Goal: Transaction & Acquisition: Purchase product/service

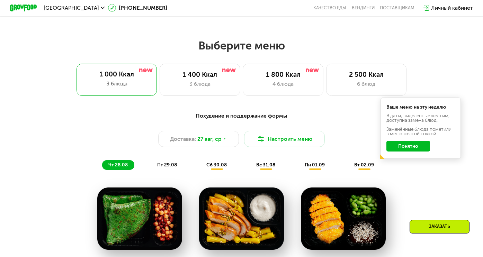
scroll to position [277, 0]
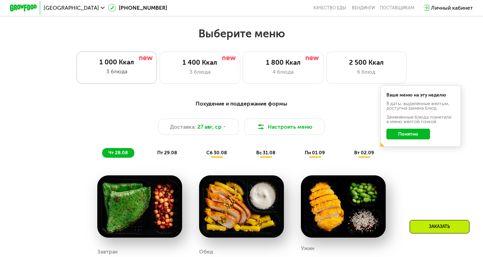
click at [128, 70] on div "1 000 Ккал 3 блюда" at bounding box center [117, 68] width 81 height 32
click at [165, 156] on span "пт 29.08" at bounding box center [167, 153] width 20 height 6
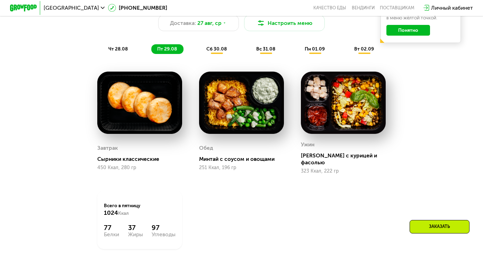
scroll to position [416, 0]
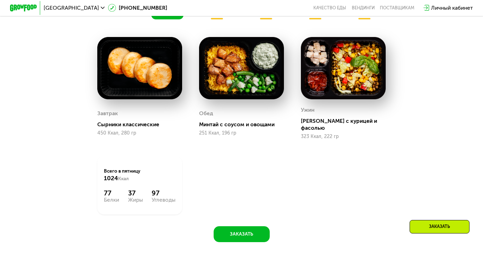
click at [219, 17] on span "сб 30.08" at bounding box center [216, 14] width 20 height 6
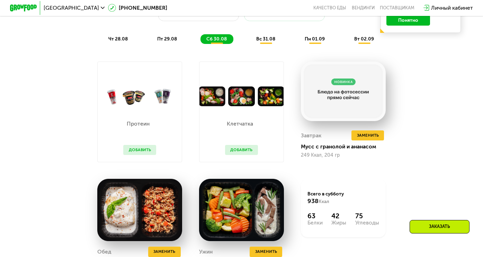
scroll to position [381, 0]
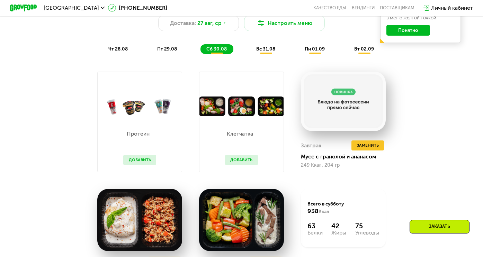
click at [268, 51] on span "вс 31.08" at bounding box center [265, 49] width 19 height 6
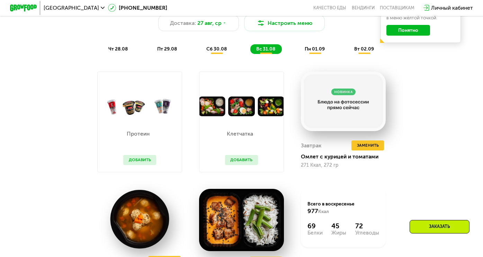
click at [317, 52] on span "пн 01.09" at bounding box center [315, 49] width 20 height 6
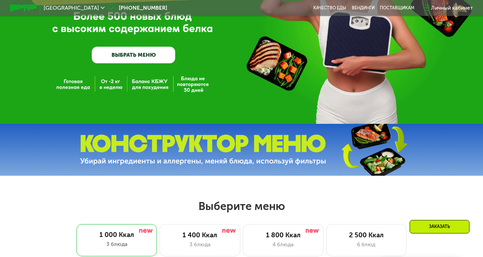
scroll to position [104, 0]
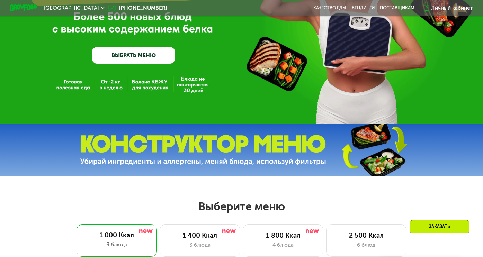
click at [134, 55] on link "ВЫБРАТЬ МЕНЮ" at bounding box center [133, 55] width 83 height 17
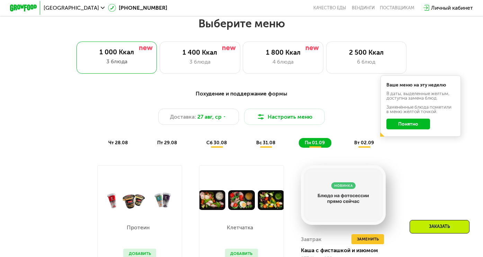
scroll to position [291, 0]
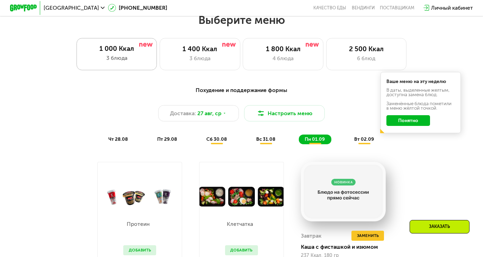
click at [131, 57] on div "1 000 Ккал 3 блюда" at bounding box center [117, 54] width 81 height 32
click at [126, 60] on div "3 блюда" at bounding box center [116, 58] width 67 height 8
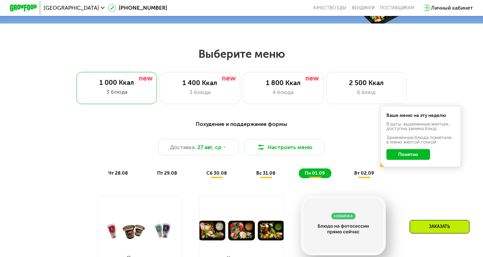
scroll to position [256, 0]
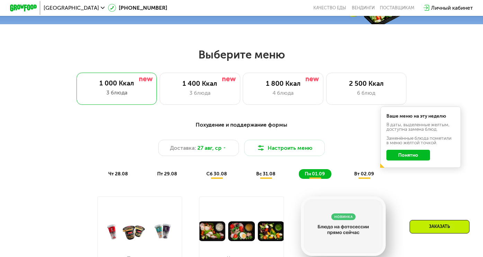
click at [363, 177] on span "вт 02.09" at bounding box center [364, 174] width 20 height 6
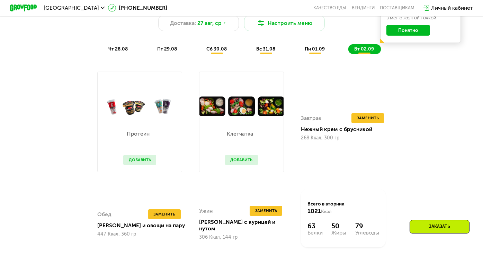
scroll to position [346, 0]
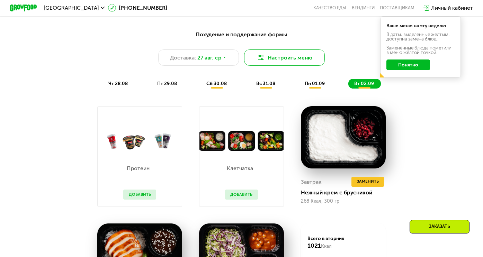
click at [264, 62] on img at bounding box center [261, 58] width 8 height 8
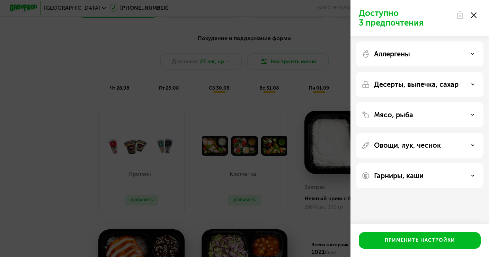
click at [474, 15] on use at bounding box center [474, 15] width 6 height 6
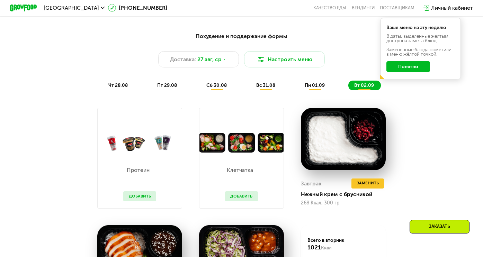
scroll to position [416, 0]
